Goal: Information Seeking & Learning: Learn about a topic

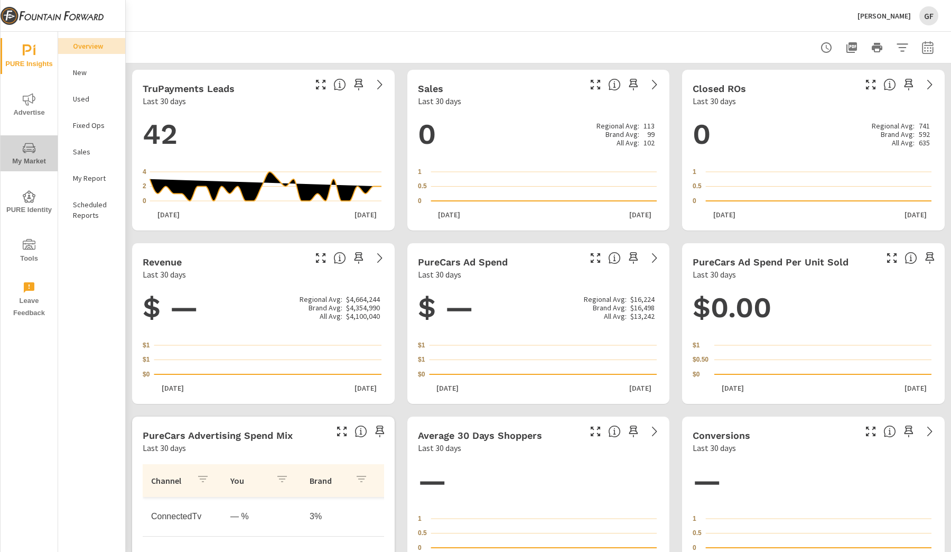
click at [34, 160] on span "My Market" at bounding box center [29, 155] width 51 height 26
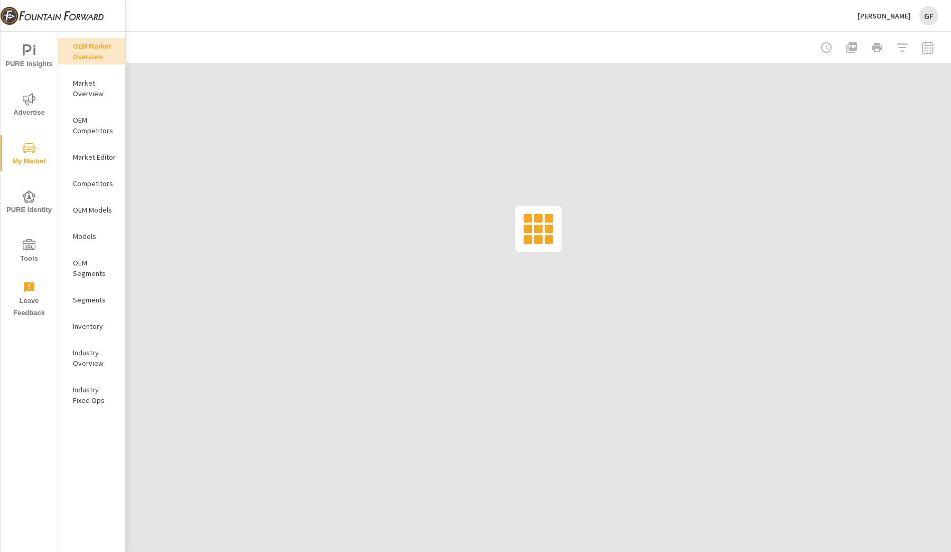
click at [97, 119] on p "OEM Competitors" at bounding box center [95, 125] width 44 height 21
click at [98, 97] on p "Market Overview" at bounding box center [95, 88] width 44 height 21
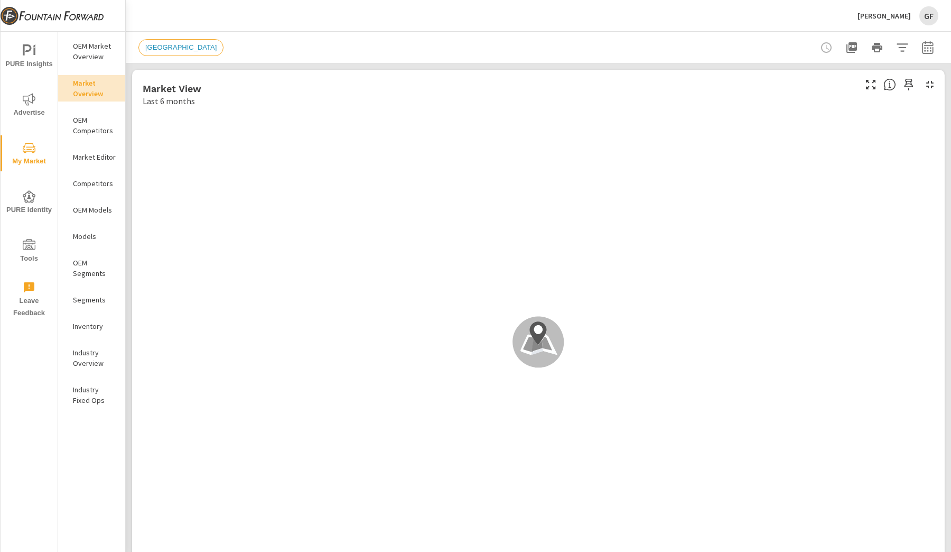
scroll to position [1, 0]
click at [96, 59] on p "OEM Market Overview" at bounding box center [95, 51] width 44 height 21
